Goal: Find specific page/section: Find specific page/section

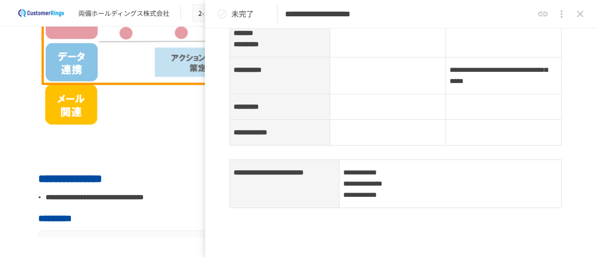
scroll to position [327, 0]
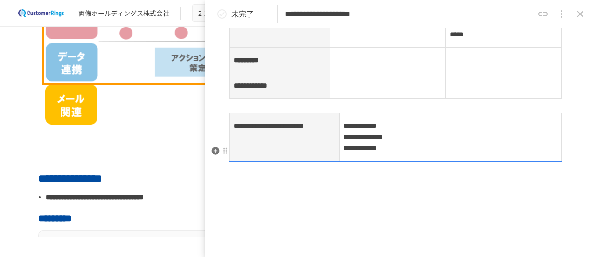
drag, startPoint x: 344, startPoint y: 157, endPoint x: 386, endPoint y: 184, distance: 50.2
click at [382, 154] on p "**********" at bounding box center [450, 137] width 214 height 35
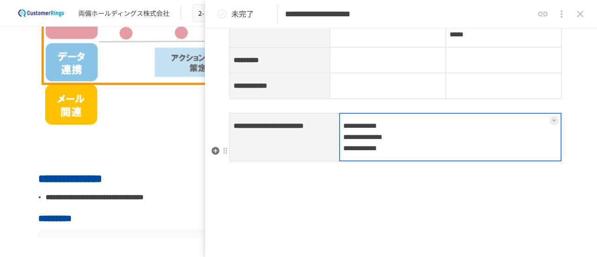
drag, startPoint x: 386, startPoint y: 184, endPoint x: 367, endPoint y: 178, distance: 20.7
click at [367, 161] on td "**********" at bounding box center [451, 137] width 222 height 48
click at [550, 125] on button at bounding box center [554, 120] width 9 height 9
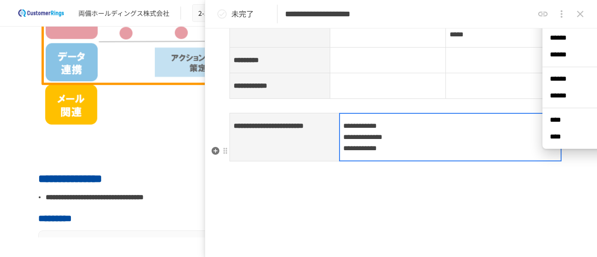
click at [432, 161] on div at bounding box center [450, 137] width 223 height 49
drag, startPoint x: 342, startPoint y: 154, endPoint x: 386, endPoint y: 184, distance: 53.8
click at [374, 161] on div at bounding box center [450, 137] width 223 height 49
drag, startPoint x: 388, startPoint y: 185, endPoint x: 379, endPoint y: 181, distance: 10.0
click at [379, 161] on div at bounding box center [450, 137] width 223 height 49
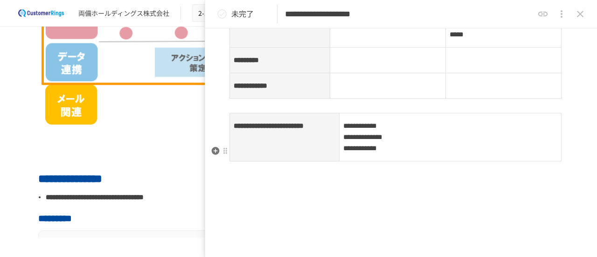
click at [352, 161] on td "**********" at bounding box center [451, 137] width 222 height 48
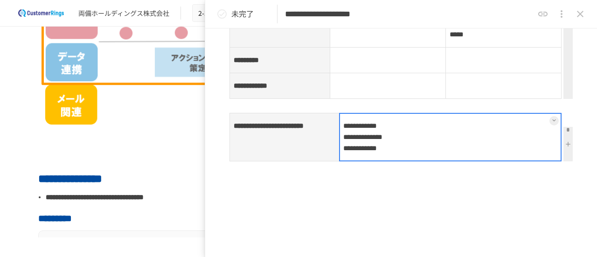
click at [552, 122] on icon at bounding box center [554, 121] width 4 height 4
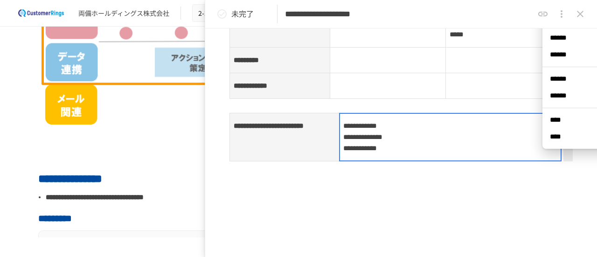
click at [552, 122] on icon at bounding box center [554, 121] width 4 height 4
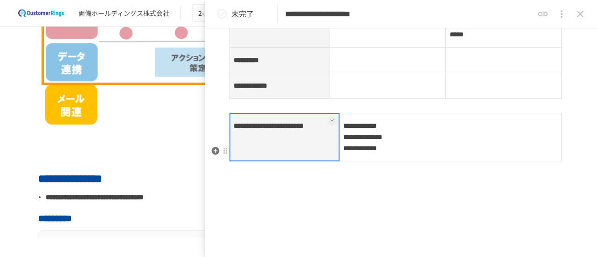
click at [325, 161] on th "**********" at bounding box center [285, 137] width 110 height 48
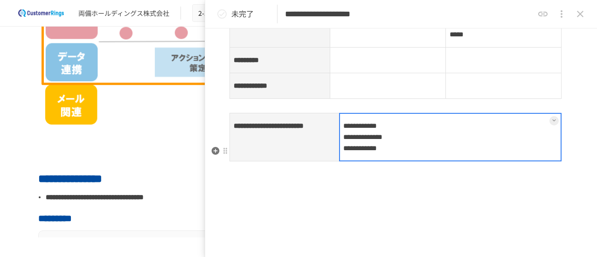
click at [377, 161] on td "**********" at bounding box center [451, 137] width 222 height 48
click at [368, 161] on div at bounding box center [450, 137] width 223 height 49
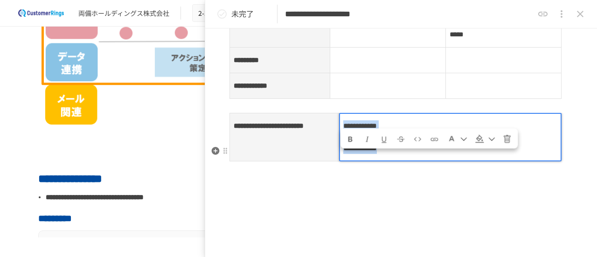
drag, startPoint x: 345, startPoint y: 158, endPoint x: 393, endPoint y: 179, distance: 52.7
click at [393, 154] on p "**********" at bounding box center [450, 137] width 214 height 35
copy p "**********"
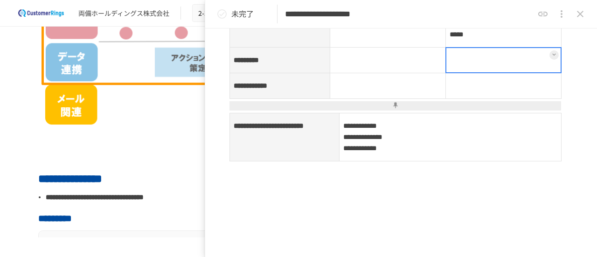
click at [510, 73] on td at bounding box center [504, 61] width 116 height 26
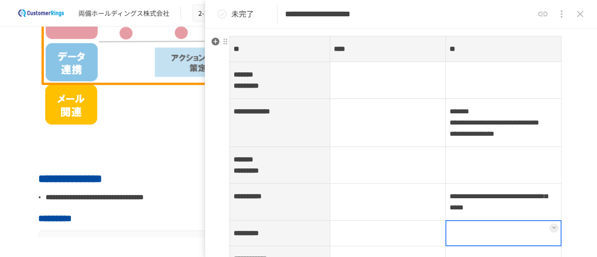
scroll to position [140, 0]
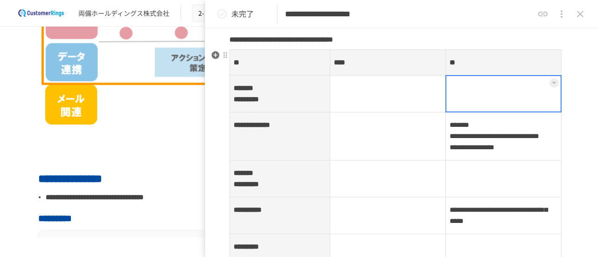
click at [504, 90] on td at bounding box center [504, 94] width 116 height 37
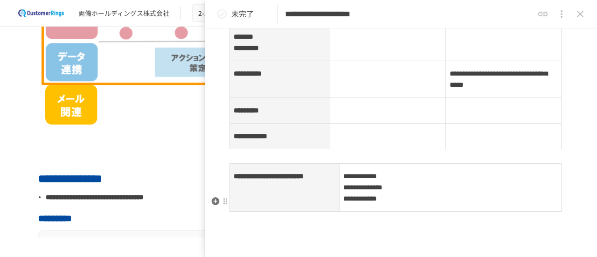
scroll to position [327, 0]
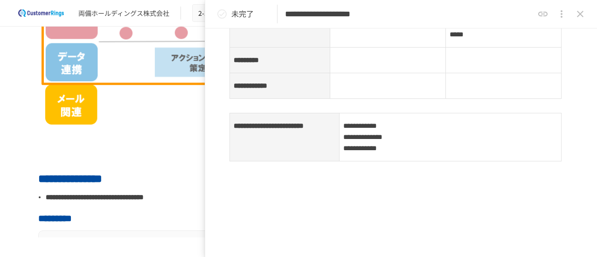
click at [498, 73] on td at bounding box center [504, 61] width 116 height 26
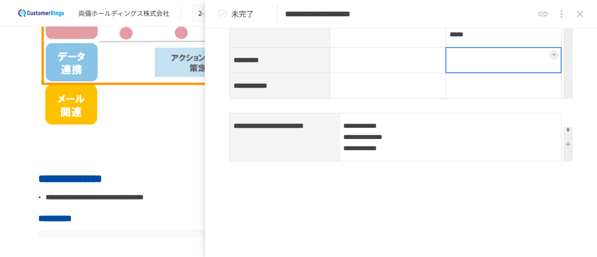
click at [552, 56] on icon at bounding box center [554, 55] width 4 height 4
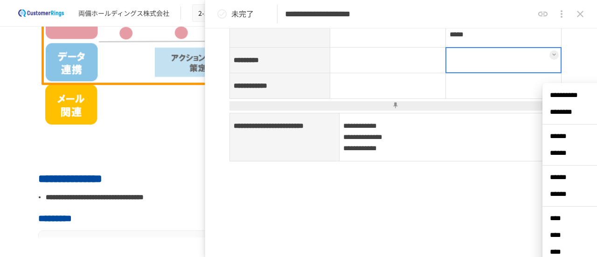
click at [495, 73] on div at bounding box center [504, 60] width 116 height 26
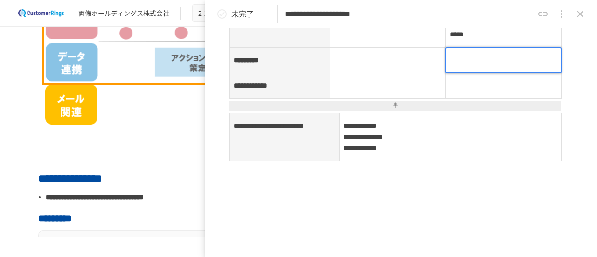
click at [495, 66] on p at bounding box center [504, 60] width 108 height 12
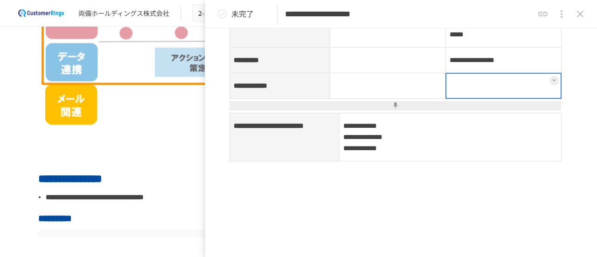
click at [482, 99] on td at bounding box center [504, 86] width 116 height 26
click at [482, 99] on div at bounding box center [504, 86] width 116 height 26
click at [482, 92] on p at bounding box center [504, 86] width 108 height 12
click at [476, 92] on p at bounding box center [504, 86] width 108 height 12
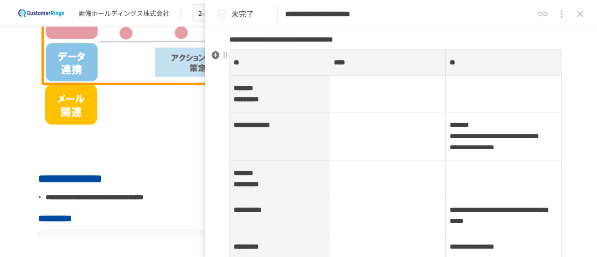
scroll to position [280, 0]
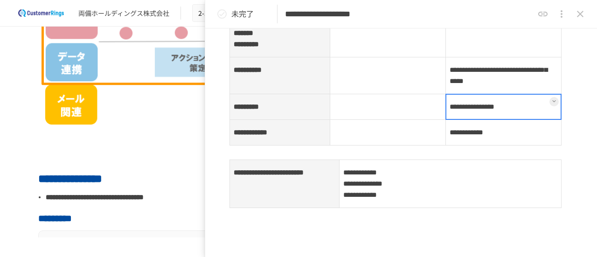
drag, startPoint x: 445, startPoint y: 139, endPoint x: 502, endPoint y: 139, distance: 56.5
click at [502, 120] on td "**********" at bounding box center [504, 107] width 116 height 26
click at [515, 120] on div at bounding box center [504, 107] width 116 height 26
click at [550, 106] on button at bounding box center [554, 101] width 9 height 9
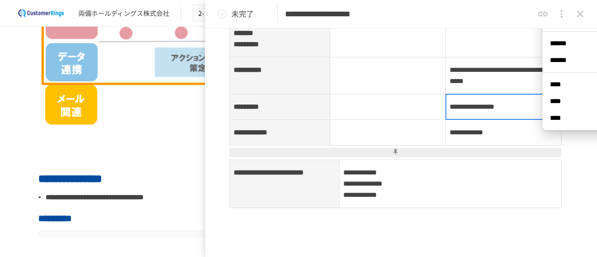
click at [486, 120] on div at bounding box center [504, 107] width 116 height 26
click at [485, 120] on div at bounding box center [504, 107] width 116 height 26
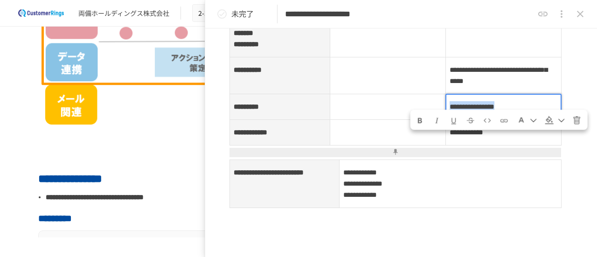
drag, startPoint x: 446, startPoint y: 142, endPoint x: 513, endPoint y: 141, distance: 67.2
click at [513, 113] on p "**********" at bounding box center [504, 107] width 108 height 12
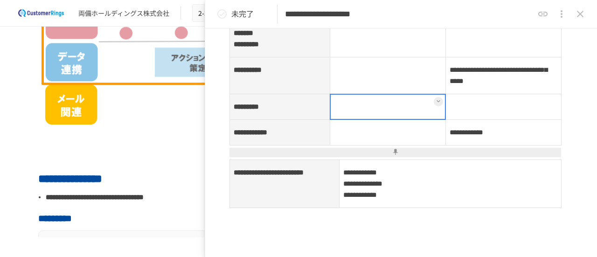
click at [388, 120] on td at bounding box center [388, 107] width 116 height 26
click at [388, 120] on div at bounding box center [388, 107] width 116 height 26
click at [388, 113] on p at bounding box center [388, 107] width 108 height 12
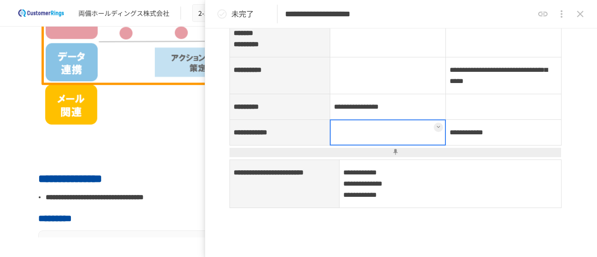
click at [387, 146] on td at bounding box center [388, 133] width 116 height 26
click at [455, 146] on td "**********" at bounding box center [504, 133] width 116 height 26
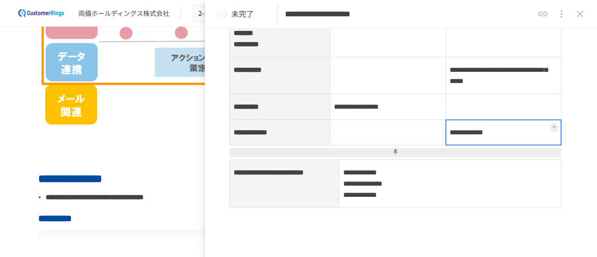
click at [455, 146] on div at bounding box center [504, 132] width 116 height 26
click at [446, 146] on div at bounding box center [504, 132] width 116 height 26
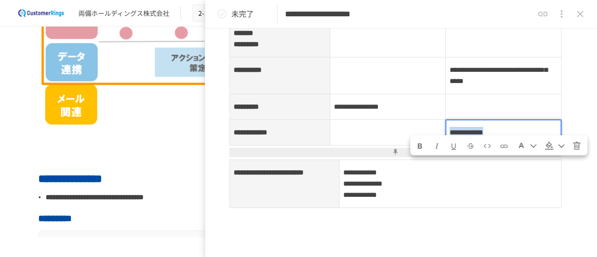
drag, startPoint x: 446, startPoint y: 164, endPoint x: 509, endPoint y: 167, distance: 63.5
click at [509, 139] on p "**********" at bounding box center [504, 132] width 108 height 12
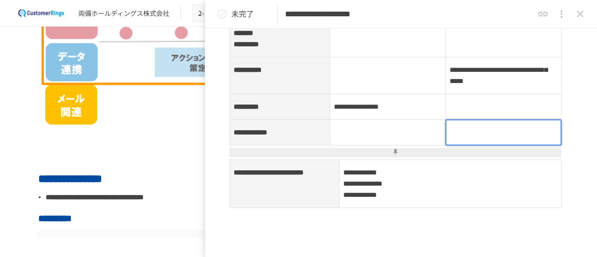
click at [386, 146] on td at bounding box center [388, 133] width 116 height 26
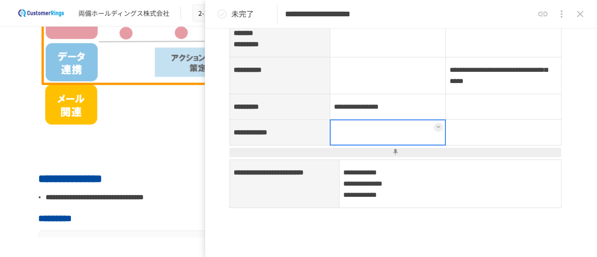
click at [386, 146] on div at bounding box center [388, 132] width 116 height 26
click at [383, 139] on p at bounding box center [388, 132] width 108 height 12
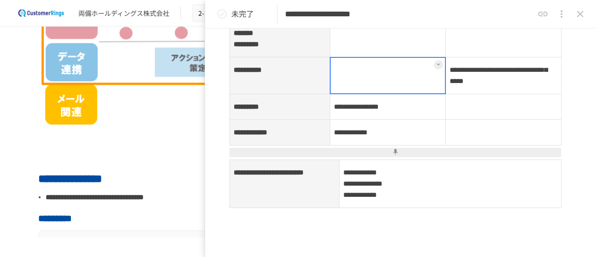
click at [382, 94] on td at bounding box center [388, 75] width 116 height 37
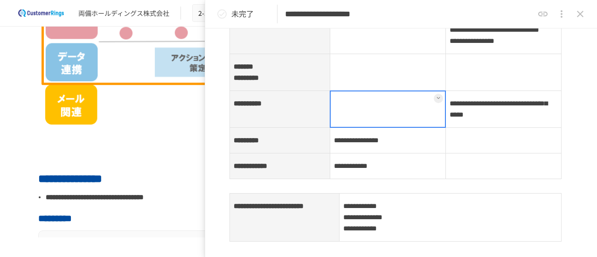
scroll to position [233, 0]
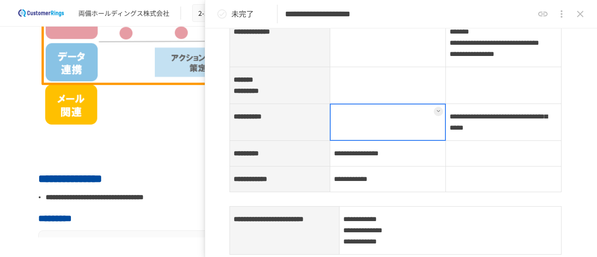
click at [377, 104] on td at bounding box center [388, 85] width 116 height 37
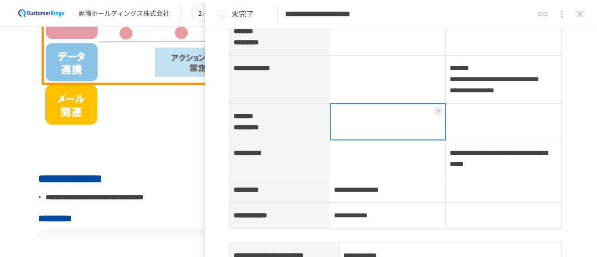
scroll to position [187, 0]
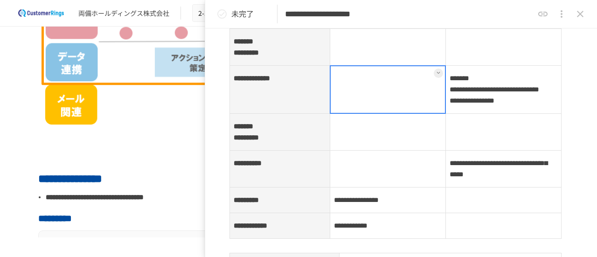
click at [377, 110] on td at bounding box center [388, 90] width 116 height 48
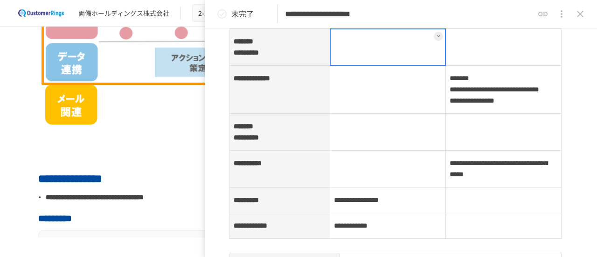
click at [382, 50] on td at bounding box center [388, 47] width 116 height 37
click at [365, 46] on div at bounding box center [388, 46] width 116 height 37
click at [364, 50] on div at bounding box center [388, 46] width 116 height 37
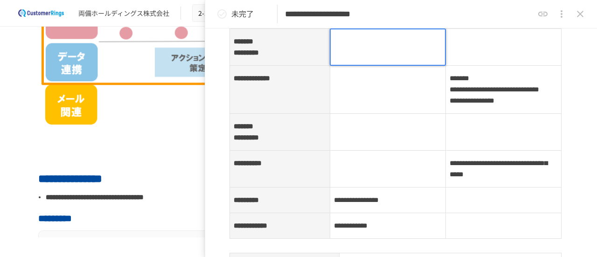
click at [364, 50] on div at bounding box center [388, 46] width 116 height 37
click at [395, 42] on p at bounding box center [388, 41] width 108 height 12
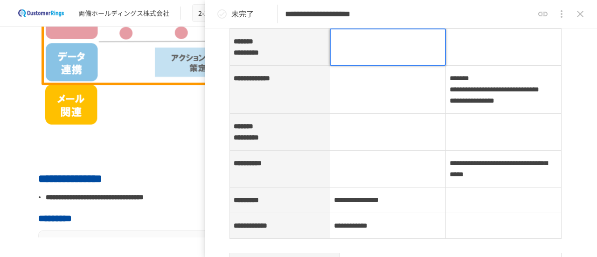
click at [395, 42] on p at bounding box center [388, 41] width 108 height 12
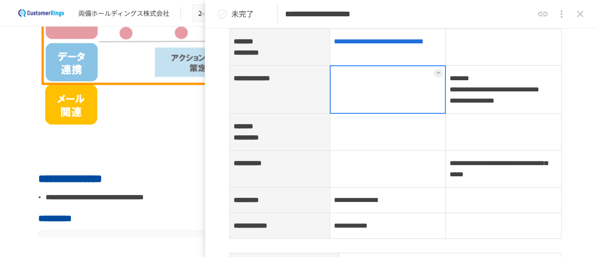
click at [356, 101] on td at bounding box center [388, 90] width 116 height 48
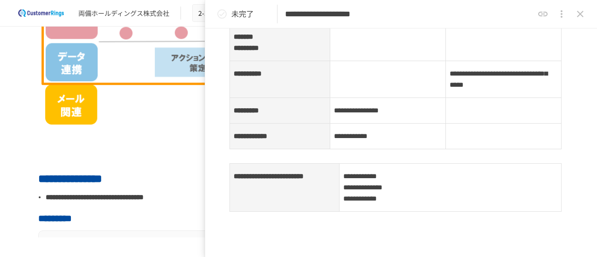
scroll to position [280, 0]
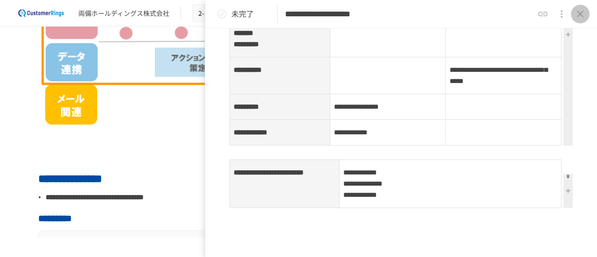
click at [585, 16] on icon "close drawer" at bounding box center [580, 13] width 11 height 11
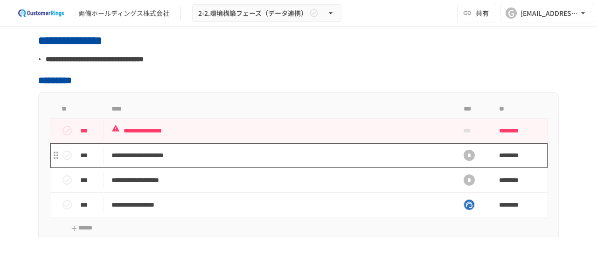
scroll to position [413, 0]
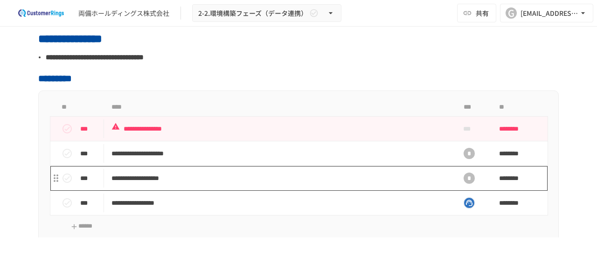
click at [241, 170] on td "**********" at bounding box center [279, 178] width 350 height 25
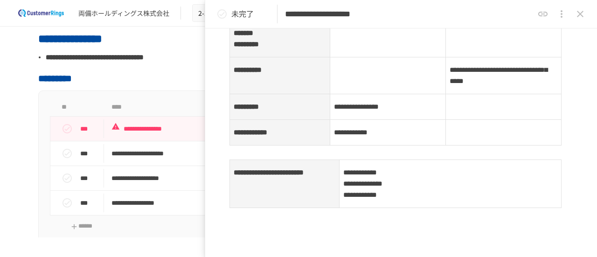
scroll to position [93, 0]
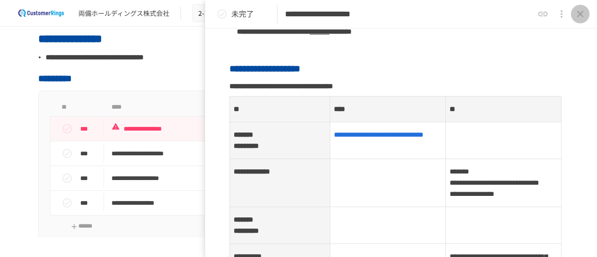
click at [578, 14] on icon "close drawer" at bounding box center [580, 13] width 11 height 11
